Goal: Task Accomplishment & Management: Complete application form

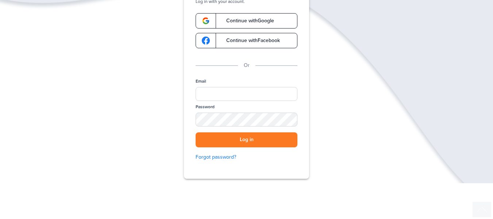
scroll to position [69, 0]
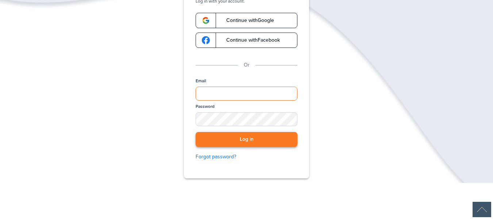
type input "**********"
click at [242, 138] on button "Log in" at bounding box center [247, 139] width 102 height 15
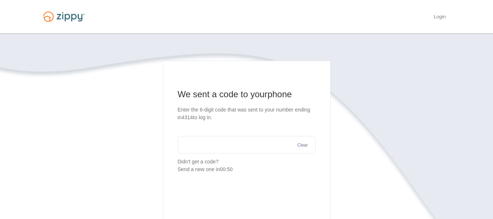
click at [228, 142] on input "text" at bounding box center [247, 145] width 138 height 18
type input "*"
type input "******"
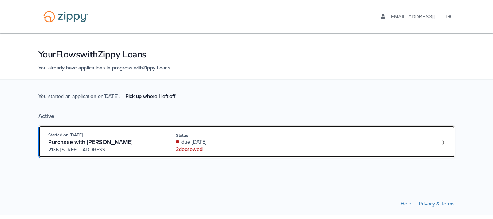
drag, startPoint x: 0, startPoint y: 0, endPoint x: 228, endPoint y: 142, distance: 268.1
click at [228, 142] on div "due [DATE]" at bounding box center [224, 141] width 97 height 7
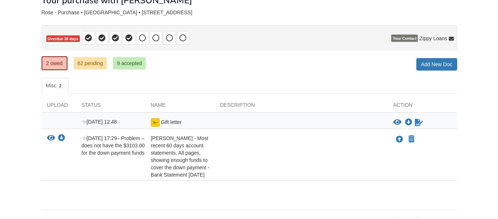
scroll to position [49, 0]
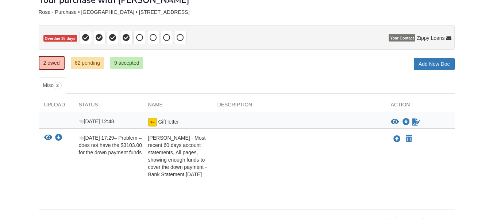
drag, startPoint x: 0, startPoint y: 0, endPoint x: 201, endPoint y: 190, distance: 277.2
click at [201, 190] on div "× × × Pending Add Document Notice document will be included in the email sent t…" at bounding box center [247, 92] width 416 height 217
click at [393, 119] on icon "View Gift letter" at bounding box center [395, 121] width 8 height 7
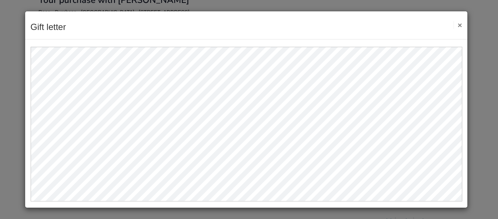
click at [457, 28] on button "×" at bounding box center [458, 25] width 8 height 8
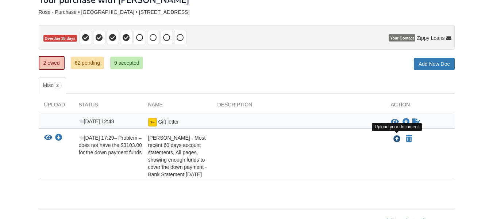
click at [397, 139] on icon "Upload Hailey Rose - Most recent 60 days account statements, All pages, showing…" at bounding box center [396, 138] width 7 height 7
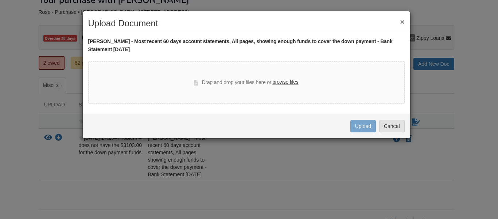
click at [287, 80] on label "browse files" at bounding box center [286, 82] width 26 height 8
click at [0, 0] on input "browse files" at bounding box center [0, 0] width 0 height 0
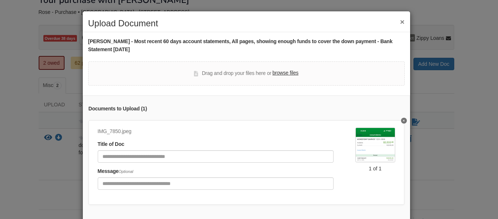
scroll to position [44, 0]
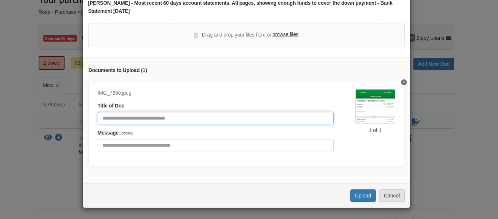
click at [255, 115] on input "Document Title" at bounding box center [216, 118] width 236 height 12
type input "**********"
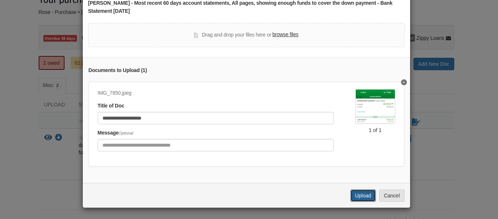
click at [353, 194] on button "Upload" at bounding box center [364, 195] width 26 height 12
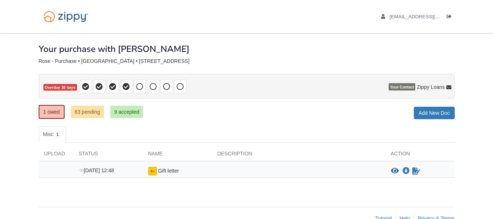
scroll to position [18, 0]
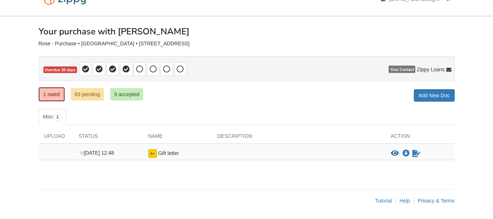
click at [70, 91] on ul "1 owed 63 pending 9 accepted" at bounding box center [94, 94] width 110 height 15
click at [89, 93] on link "63 pending" at bounding box center [87, 94] width 33 height 12
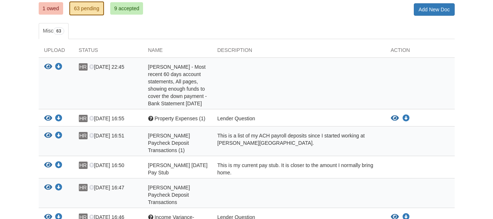
scroll to position [104, 0]
click at [47, 65] on icon "View Hailey Rose - Most recent 60 days account statements, All pages, showing e…" at bounding box center [48, 66] width 8 height 7
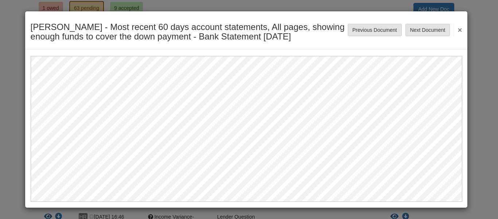
click at [459, 26] on button "×" at bounding box center [458, 29] width 8 height 13
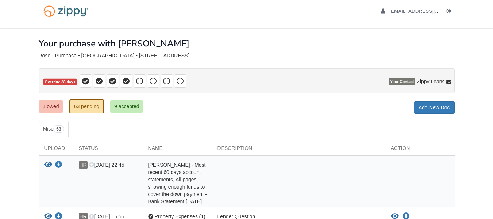
scroll to position [0, 0]
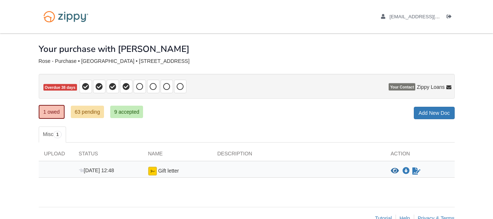
scroll to position [18, 0]
